Goal: Task Accomplishment & Management: Use online tool/utility

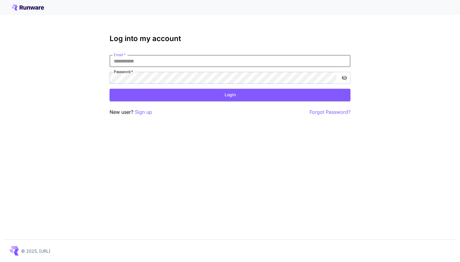
click at [141, 60] on input "Email   *" at bounding box center [230, 61] width 241 height 12
click at [135, 63] on input "Email   *" at bounding box center [230, 61] width 241 height 12
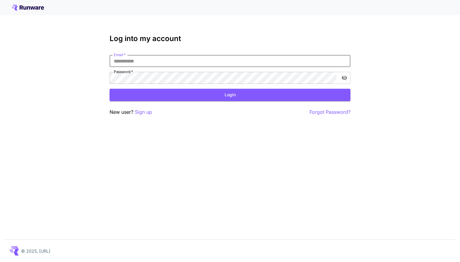
click at [135, 63] on input "Email   *" at bounding box center [230, 61] width 241 height 12
click at [135, 61] on input "Email   *" at bounding box center [230, 61] width 241 height 12
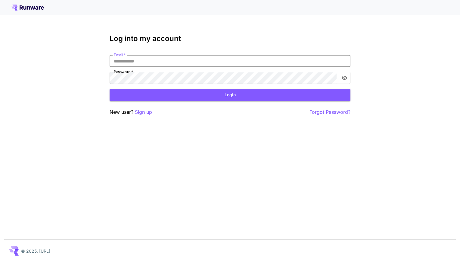
click at [133, 62] on input "Email   *" at bounding box center [230, 61] width 241 height 12
type input "**********"
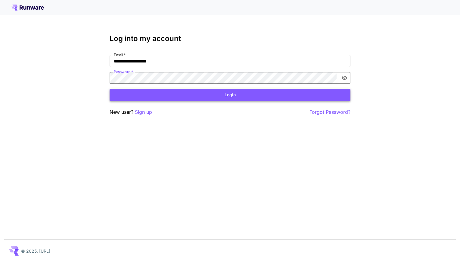
click at [184, 91] on button "Login" at bounding box center [230, 95] width 241 height 12
click button "Login" at bounding box center [230, 95] width 241 height 12
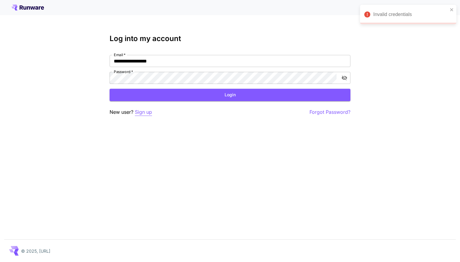
click at [143, 113] on p "Sign up" at bounding box center [143, 112] width 17 height 8
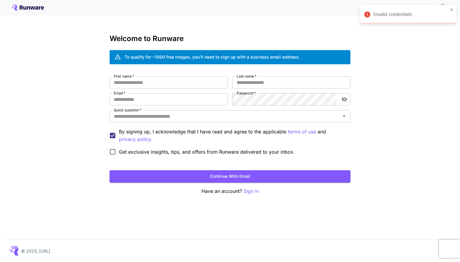
click at [41, 95] on div "Kick off with ~1000 free images! 🎈 Welcome to Runware To qualify for ~1000 free…" at bounding box center [230, 131] width 460 height 262
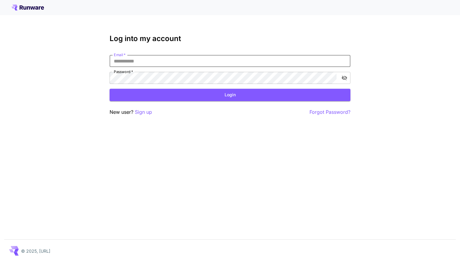
click at [139, 61] on input "Email   *" at bounding box center [230, 61] width 241 height 12
type input "**********"
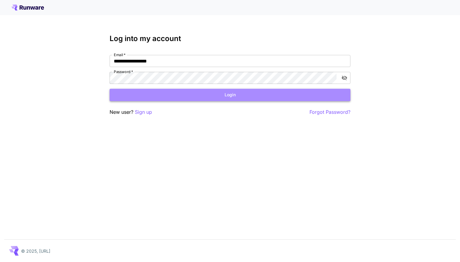
click at [155, 93] on button "Login" at bounding box center [230, 95] width 241 height 12
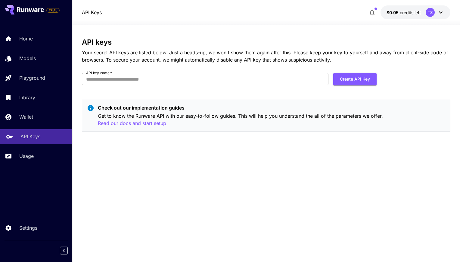
click at [20, 141] on link "API Keys" at bounding box center [36, 136] width 72 height 15
click at [363, 76] on button "Create API Key" at bounding box center [355, 79] width 43 height 12
click at [158, 79] on input "API key name   *" at bounding box center [205, 79] width 247 height 12
click at [208, 146] on div "API keys Your secret API keys are listed below. Just a heads-up, we won't show …" at bounding box center [266, 143] width 369 height 210
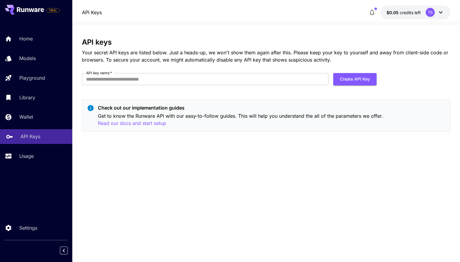
click at [30, 138] on p "API Keys" at bounding box center [30, 136] width 20 height 7
click at [117, 126] on p "Read our docs and start setup" at bounding box center [132, 123] width 68 height 8
click at [146, 76] on input "API key name   *" at bounding box center [205, 79] width 247 height 12
type input "*****"
click at [364, 77] on button "Create API Key" at bounding box center [355, 79] width 43 height 12
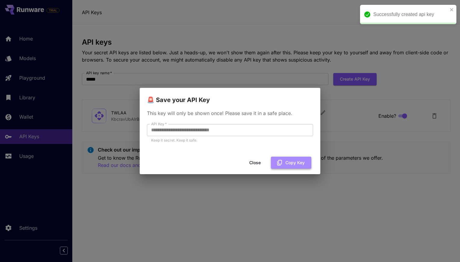
click at [290, 159] on button "Copy Key" at bounding box center [291, 162] width 40 height 12
